Goal: Check status: Check status

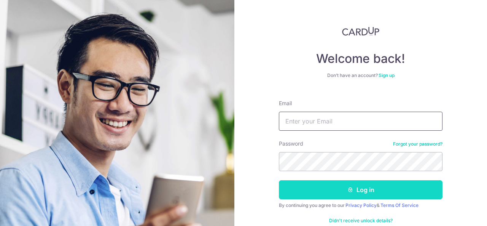
type input "[EMAIL_ADDRESS][DOMAIN_NAME]"
click at [368, 189] on button "Log in" at bounding box center [361, 189] width 164 height 19
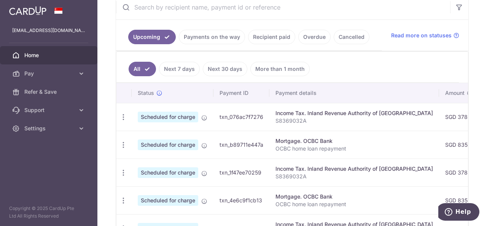
click at [285, 37] on link "Recipient paid" at bounding box center [271, 37] width 47 height 14
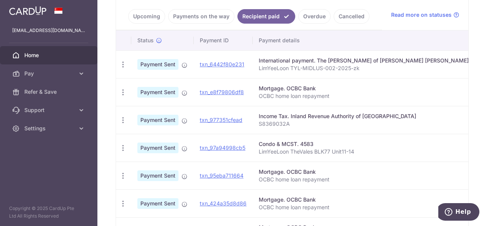
scroll to position [152, 0]
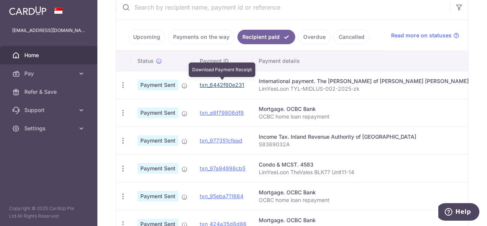
click at [225, 84] on link "txn_6442f80e231" at bounding box center [222, 84] width 45 height 6
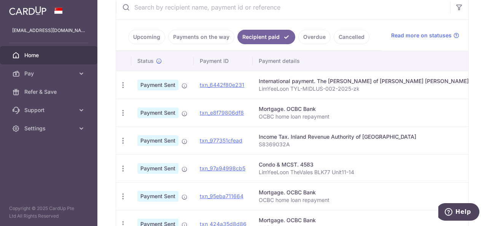
click at [68, 49] on link "Home" at bounding box center [48, 55] width 97 height 18
